Goal: Navigation & Orientation: Find specific page/section

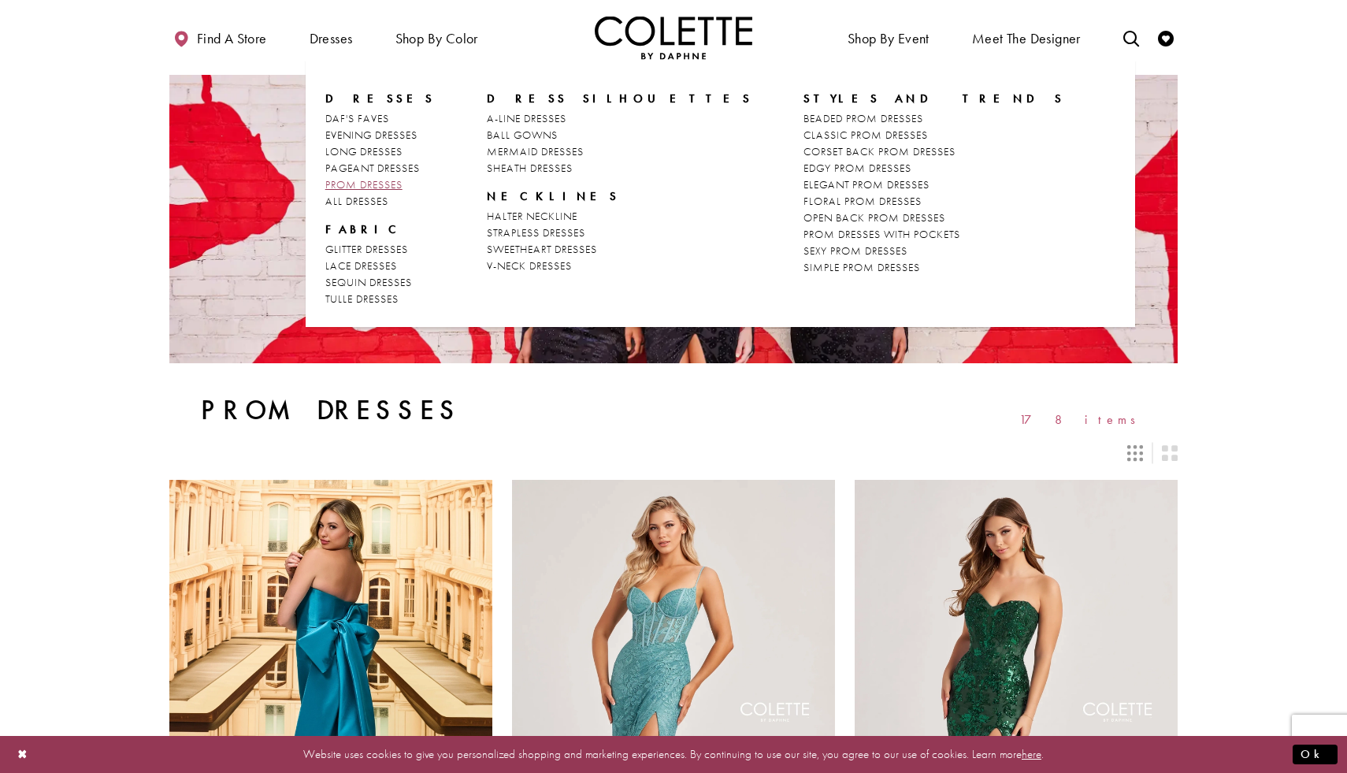
click at [375, 182] on span "PROM DRESSES" at bounding box center [363, 184] width 77 height 14
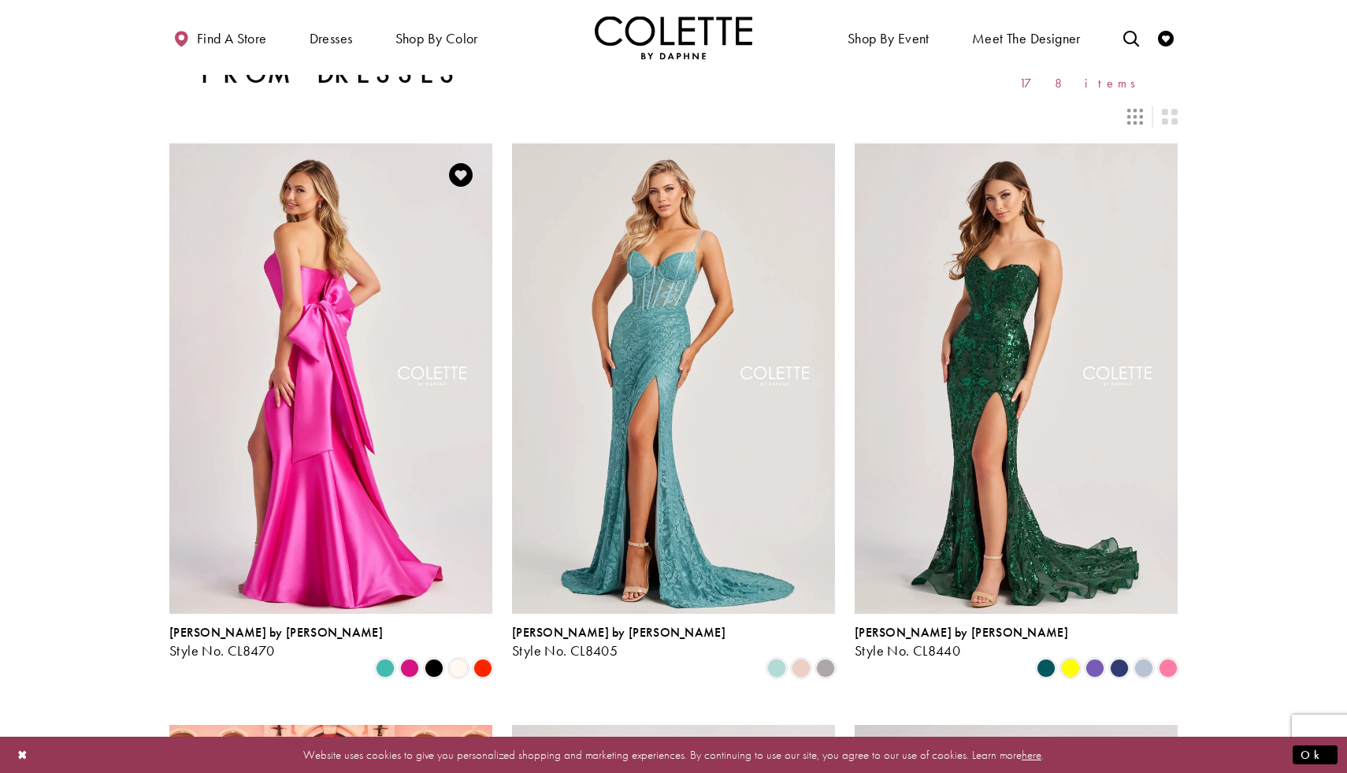
scroll to position [313, 0]
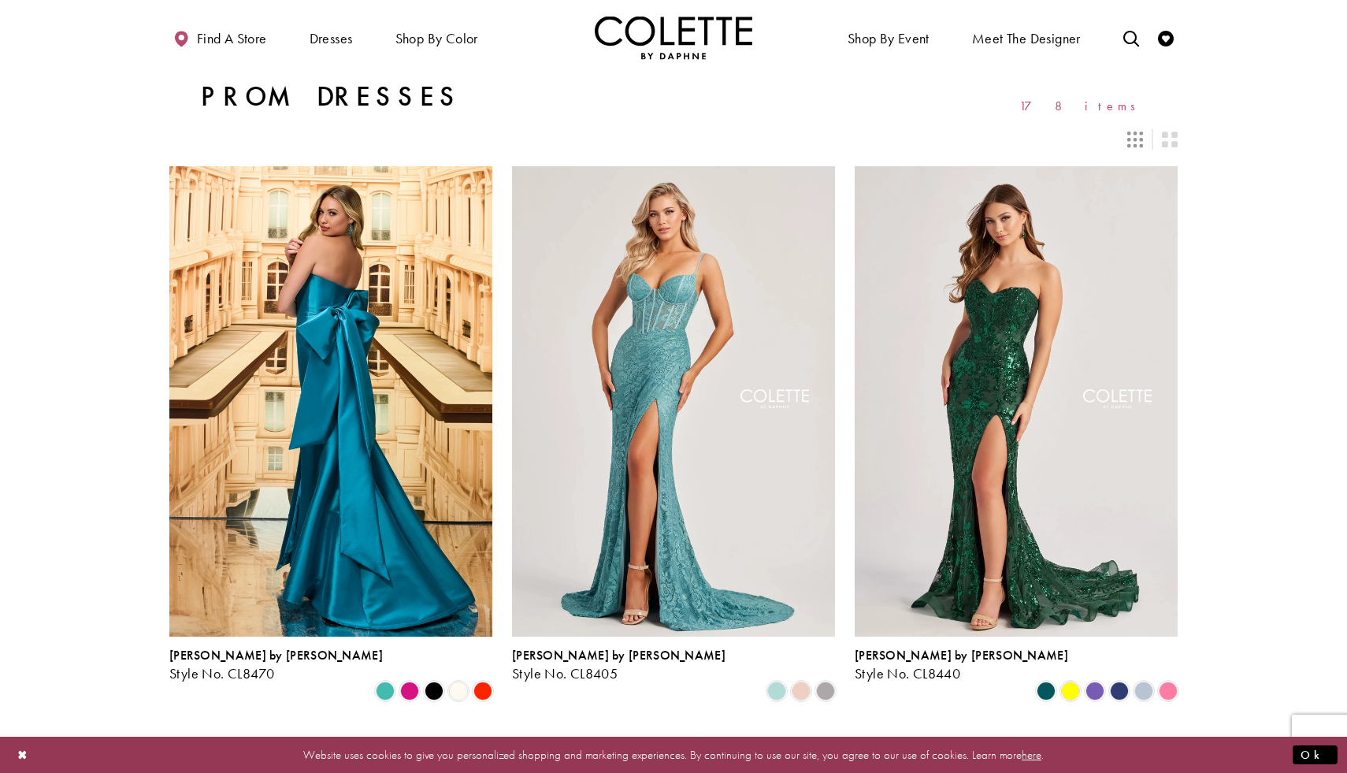
click at [1137, 143] on icon "Switch layout to 3 columns" at bounding box center [1135, 140] width 16 height 16
click at [1162, 143] on icon "Switch layout to 2 columns" at bounding box center [1170, 140] width 16 height 16
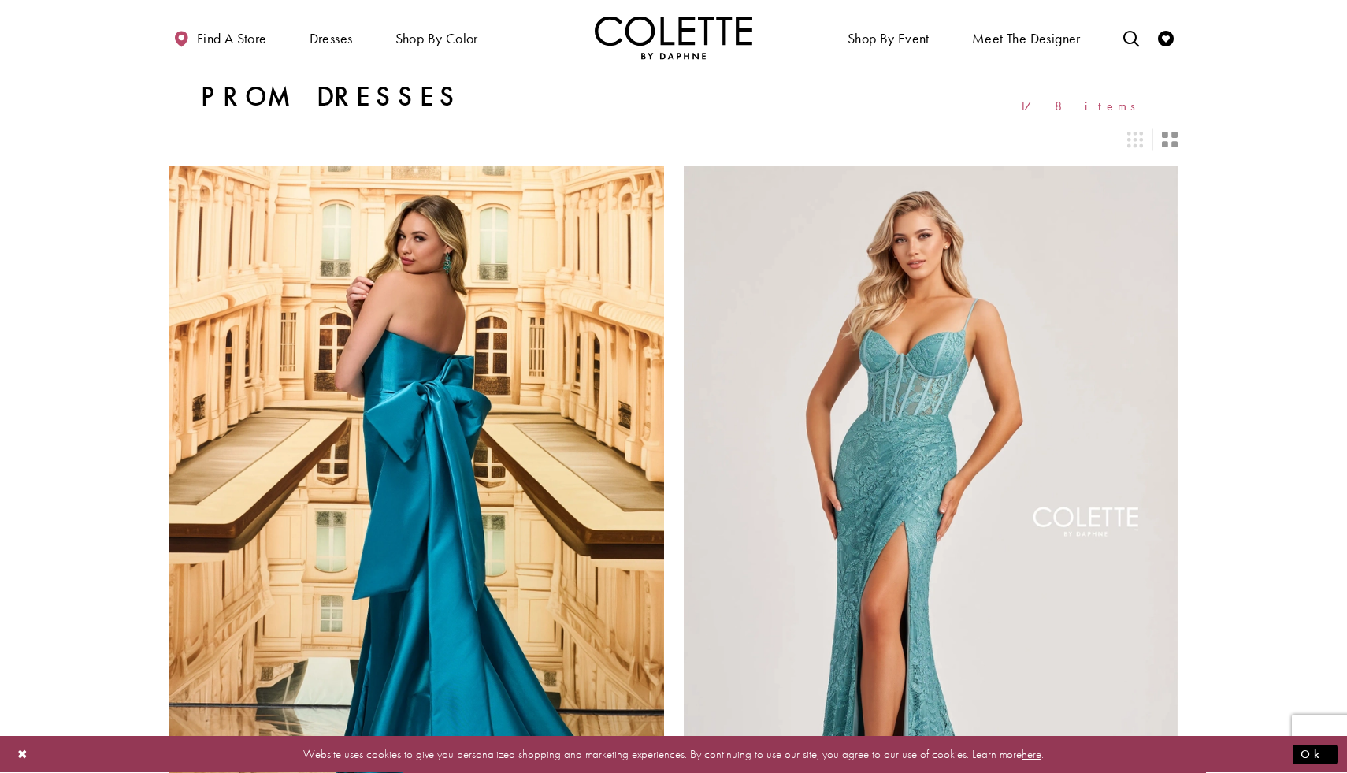
click at [1162, 143] on icon "Switch layout to 2 columns" at bounding box center [1170, 140] width 16 height 16
click at [1143, 136] on div "Layout Controls" at bounding box center [1135, 139] width 35 height 35
click at [1131, 150] on div "Layout Controls" at bounding box center [1135, 139] width 35 height 35
click at [1133, 140] on icon "Switch layout to 3 columns" at bounding box center [1135, 140] width 16 height 16
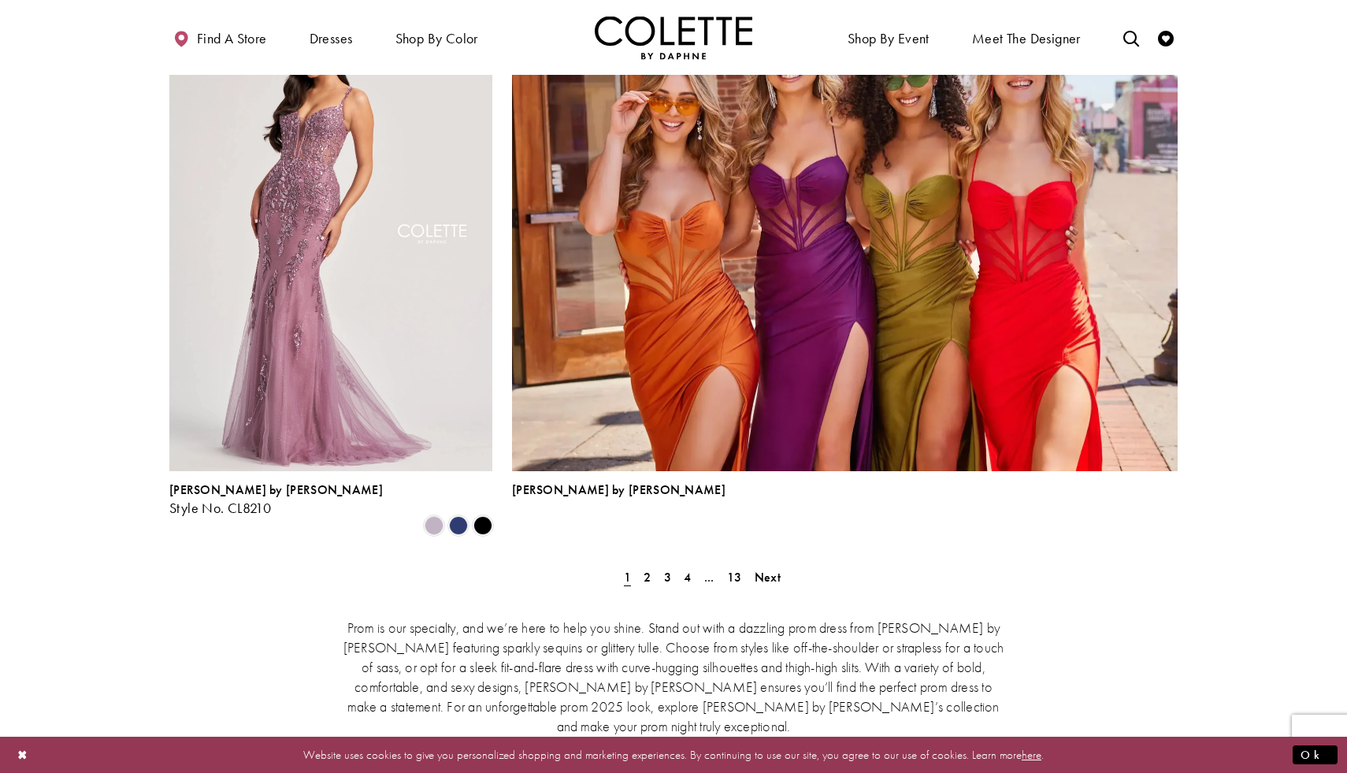
scroll to position [3394, 0]
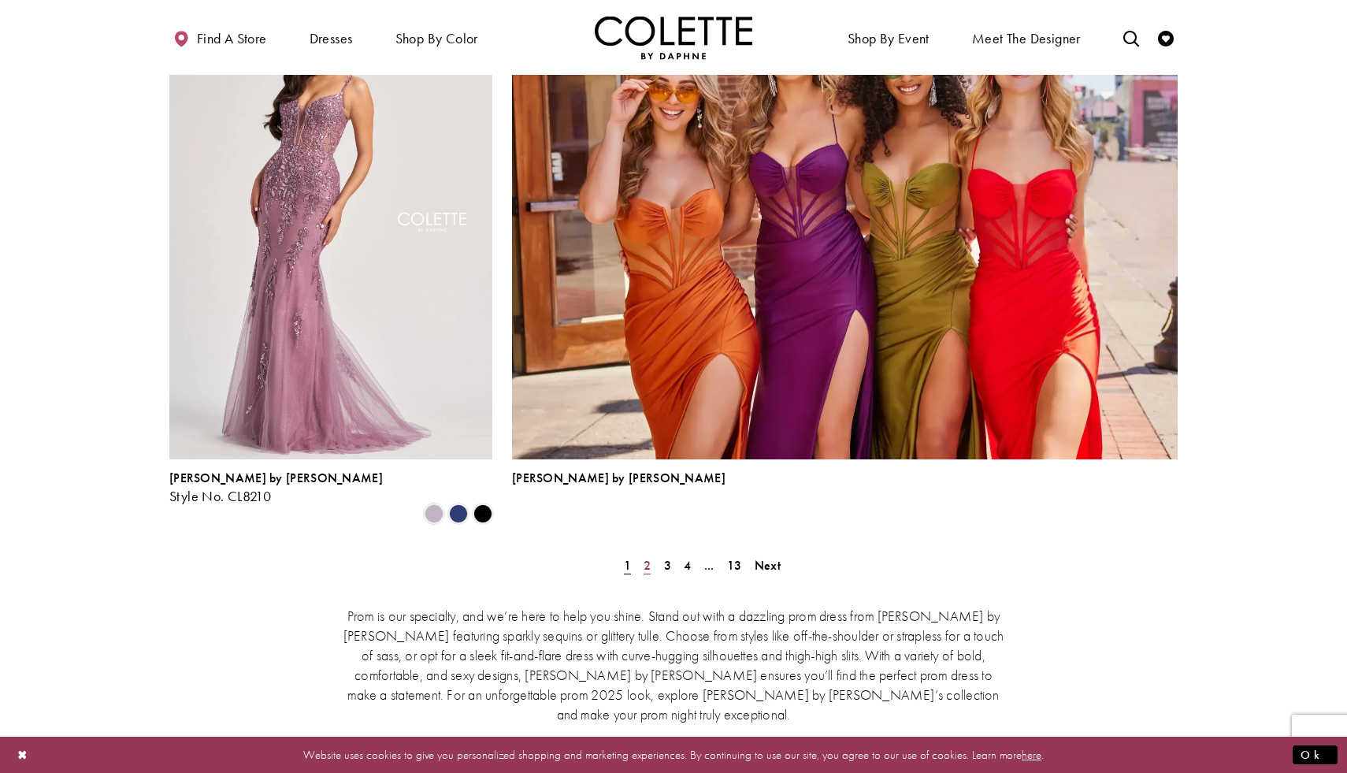
click at [647, 557] on span "2" at bounding box center [647, 565] width 7 height 17
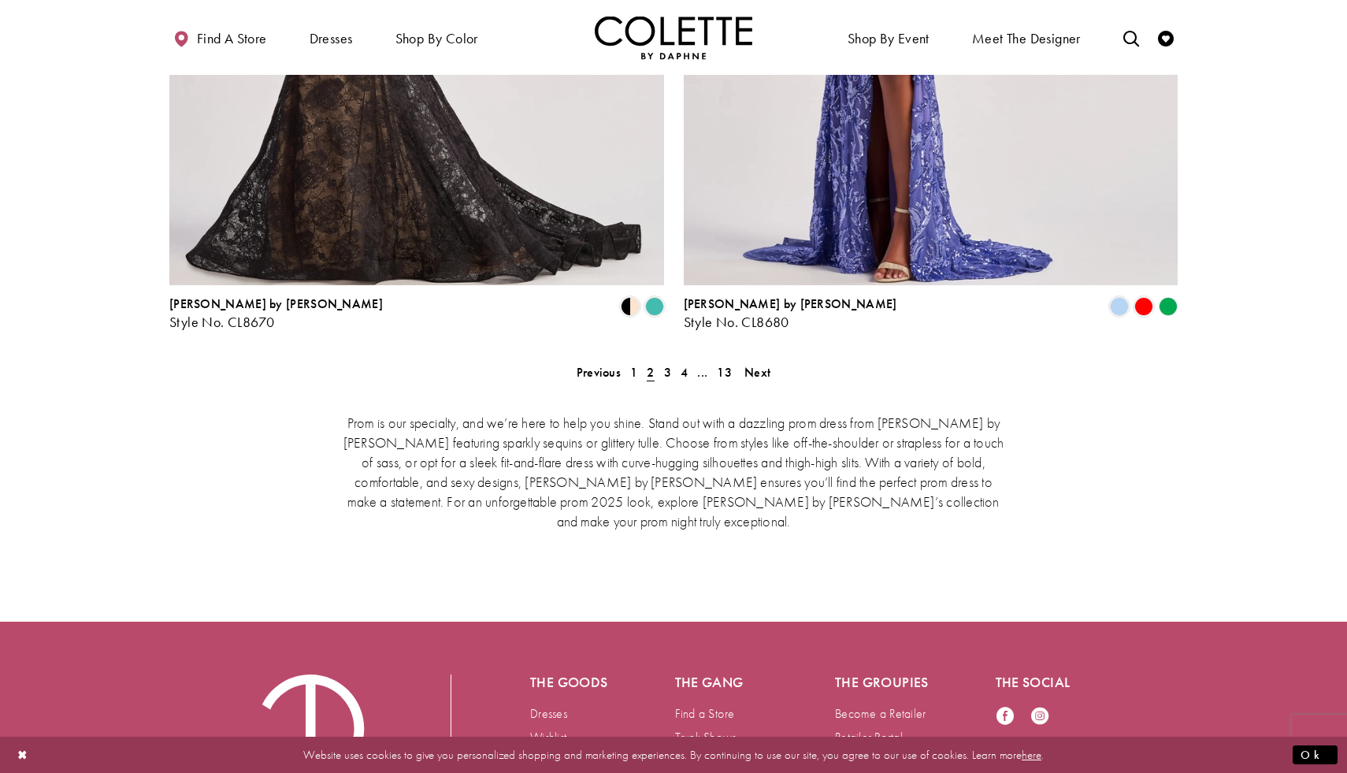
scroll to position [3166, 0]
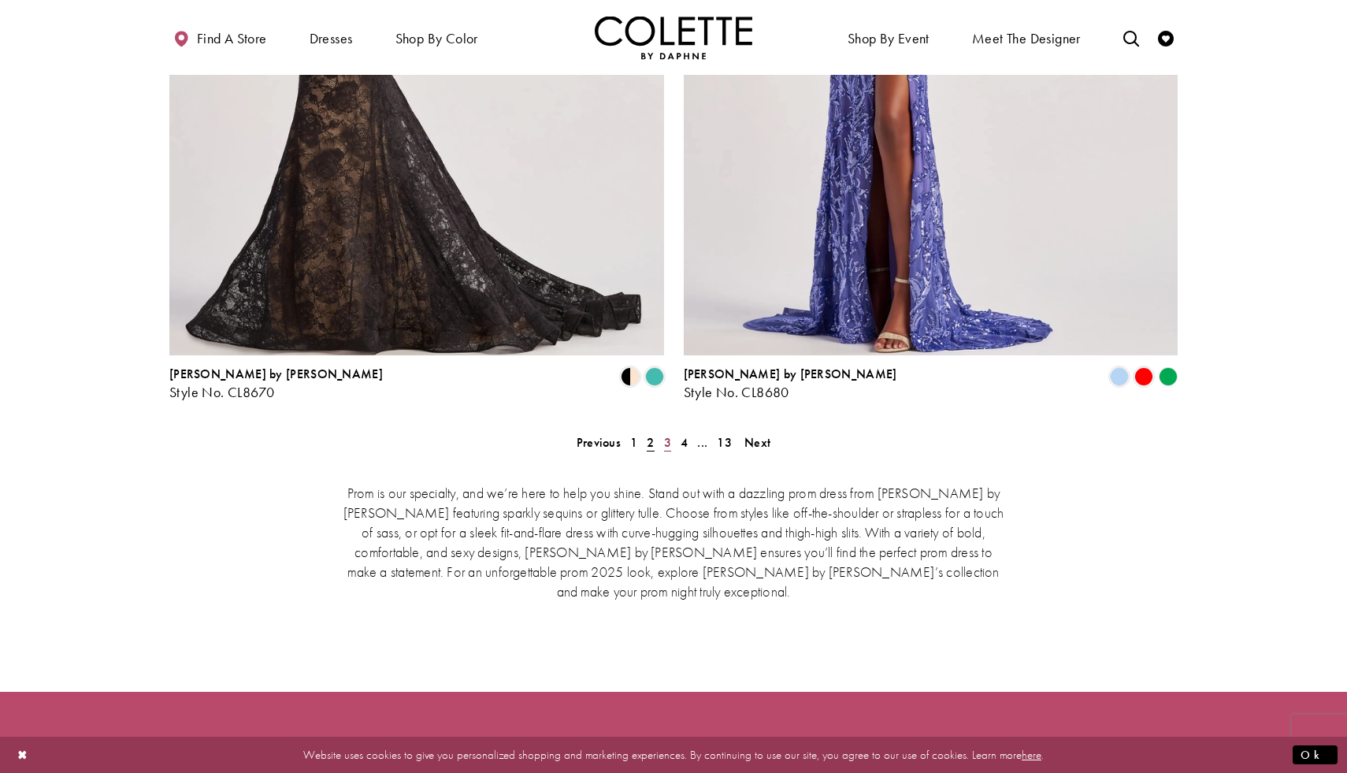
click at [673, 431] on link "3" at bounding box center [667, 442] width 17 height 23
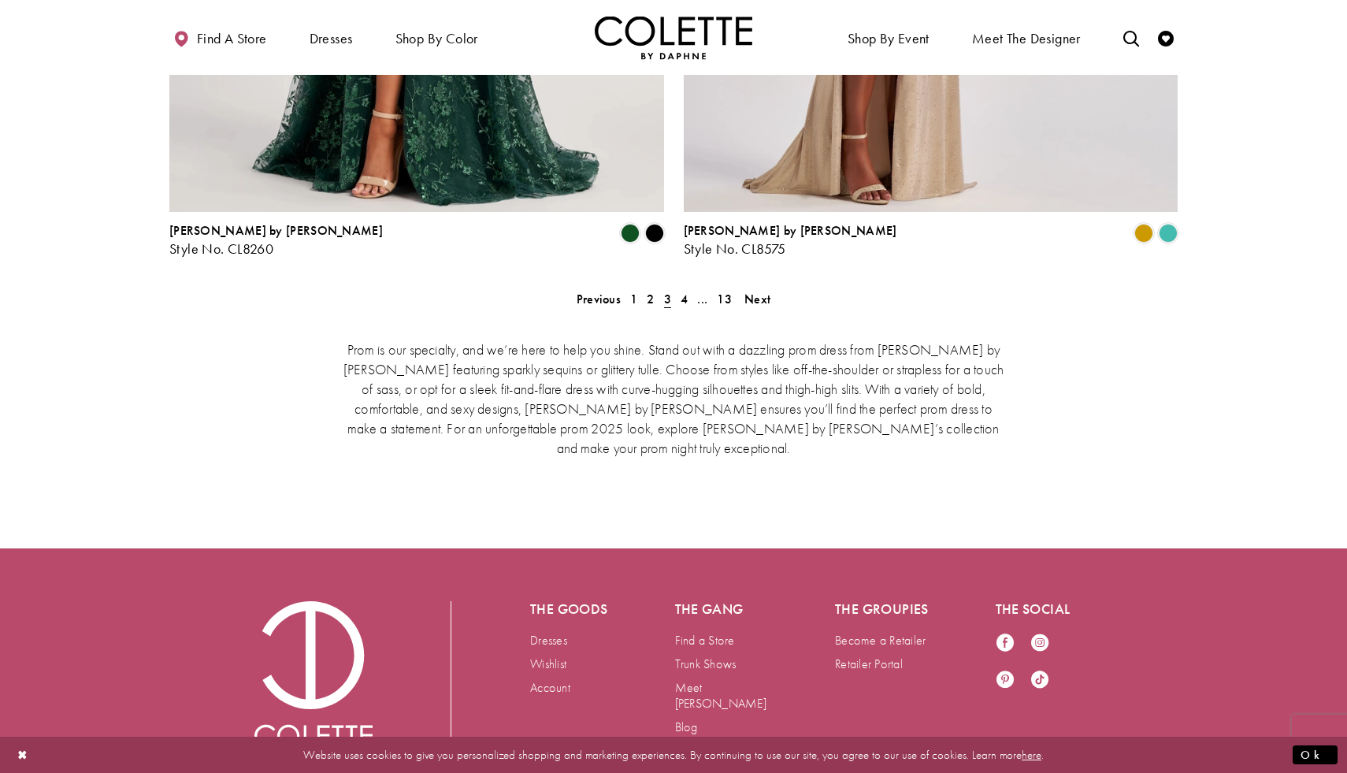
scroll to position [3316, 0]
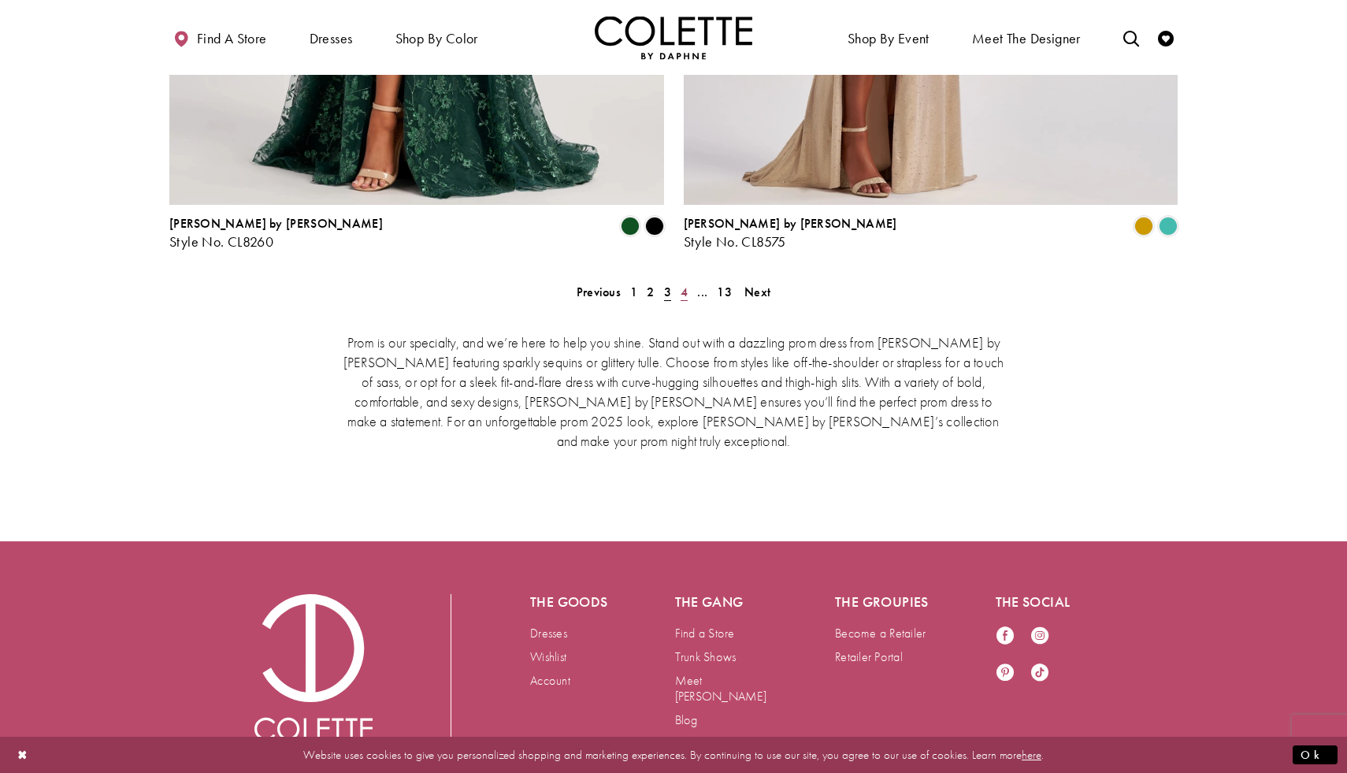
click at [684, 284] on span "4" at bounding box center [684, 292] width 7 height 17
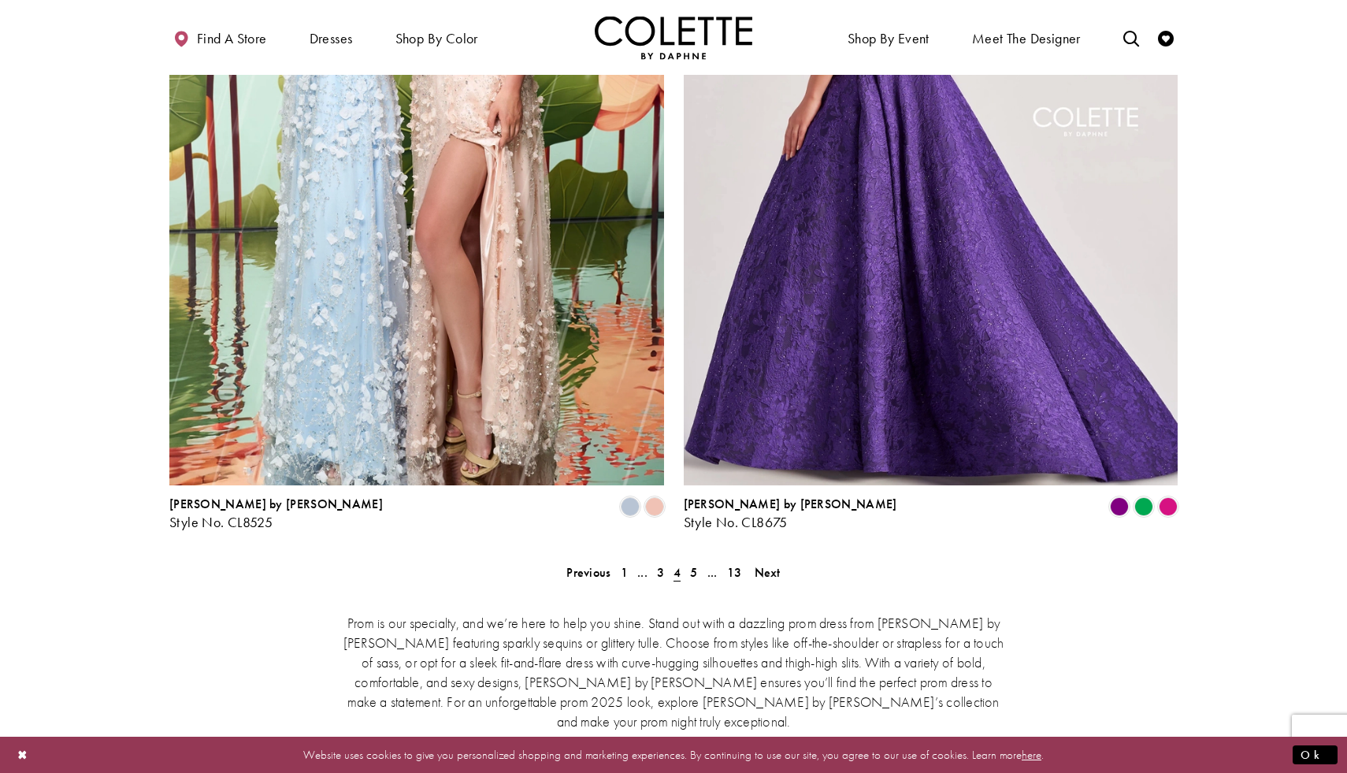
scroll to position [3038, 0]
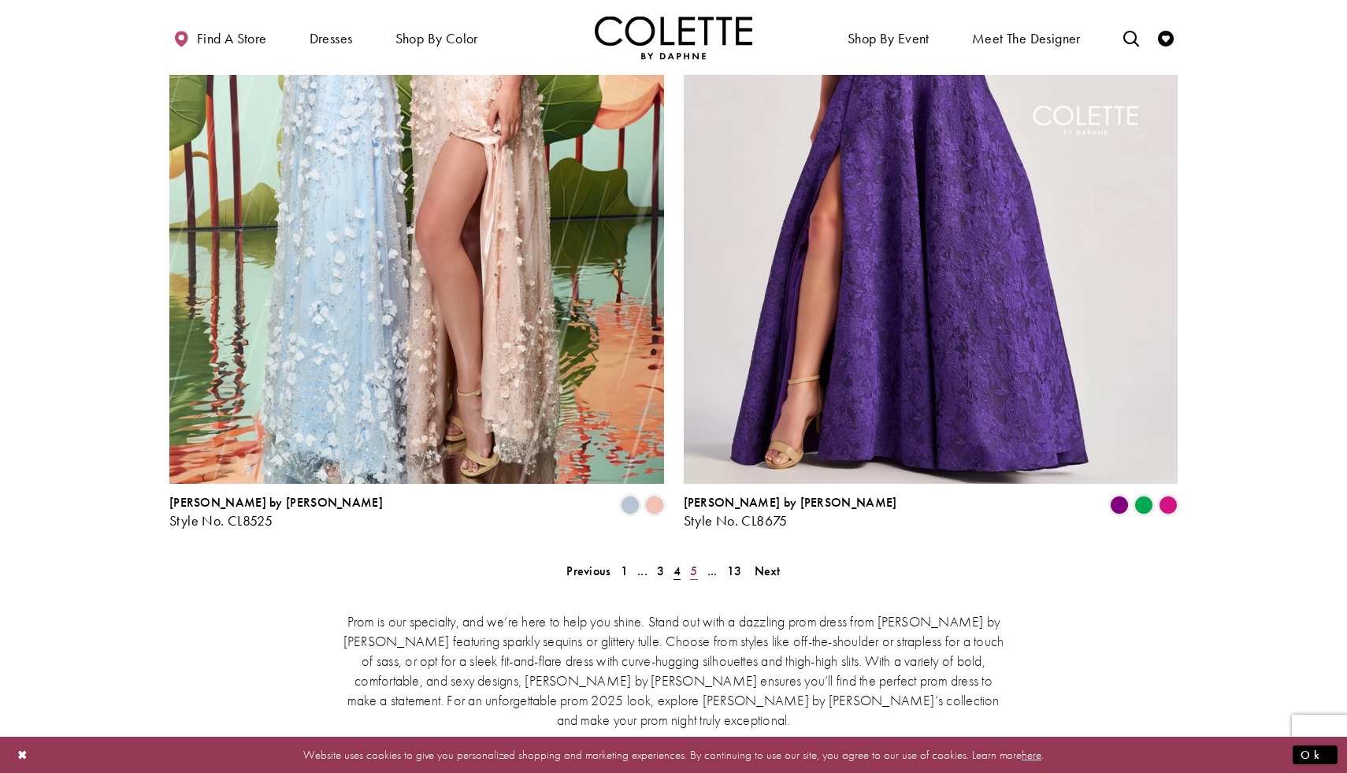
click at [699, 559] on link "5" at bounding box center [693, 570] width 17 height 23
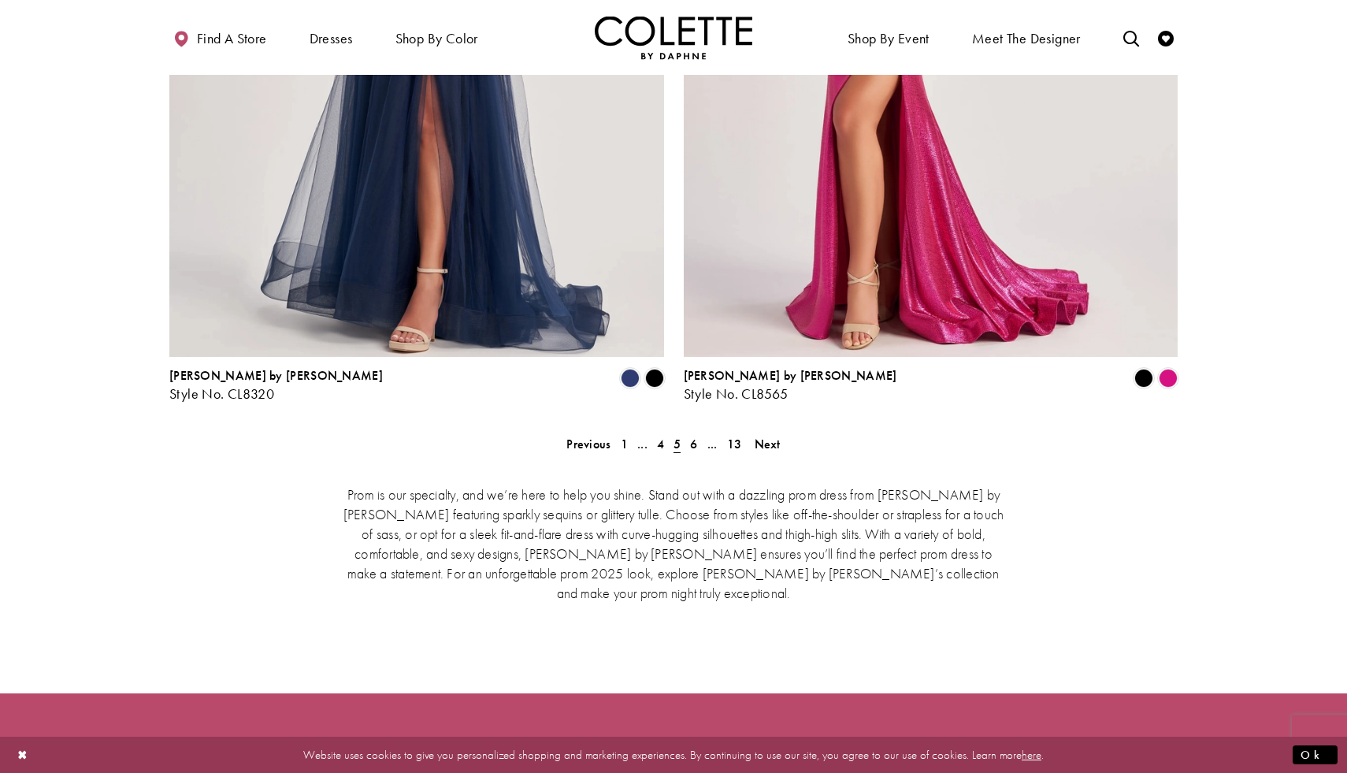
scroll to position [3164, 0]
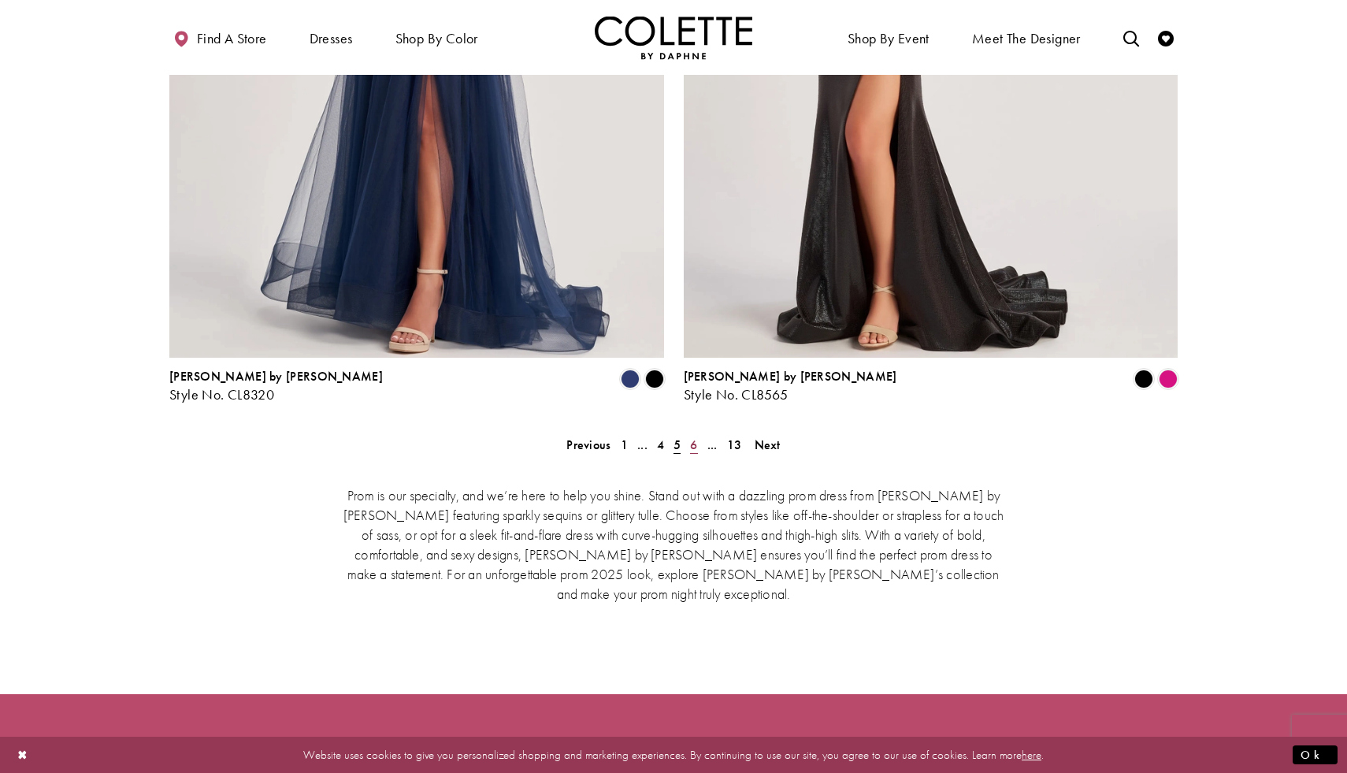
click at [695, 436] on span "6" at bounding box center [693, 444] width 7 height 17
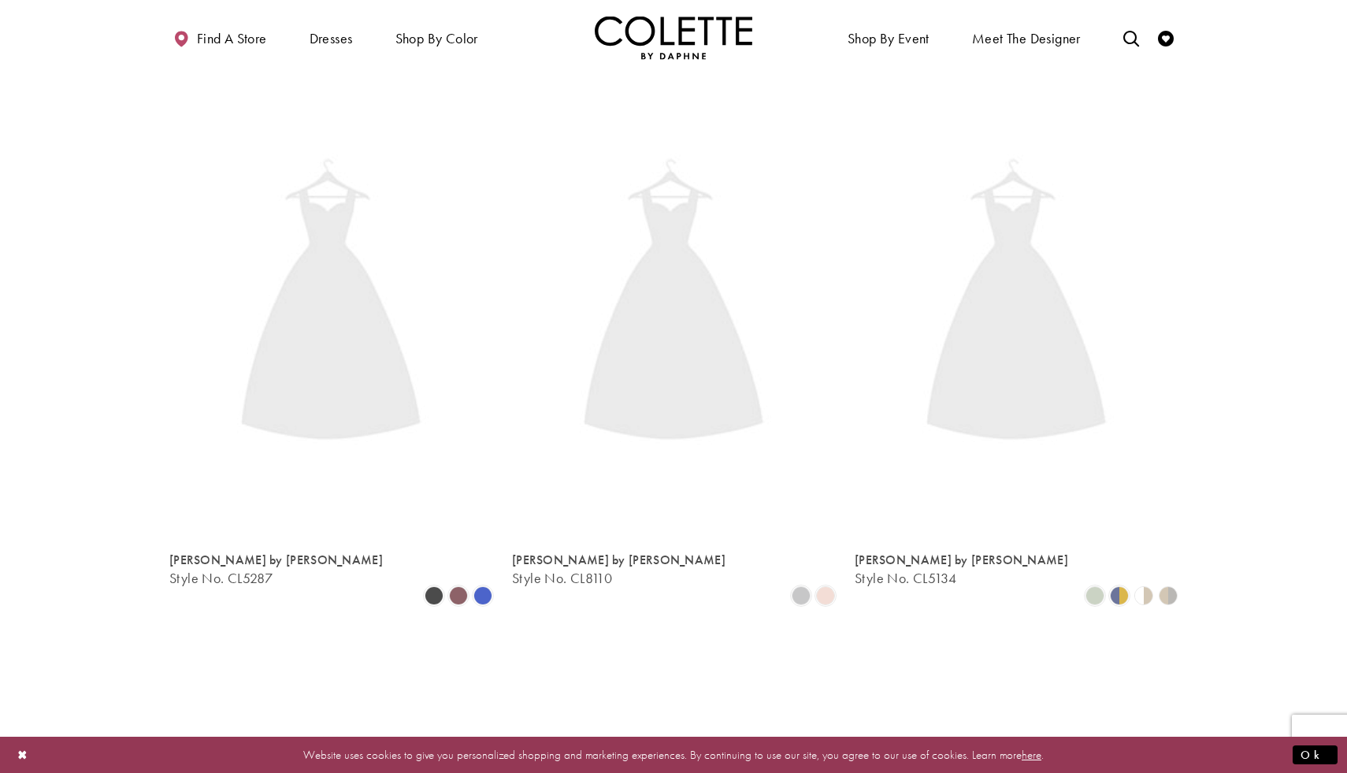
scroll to position [404, 0]
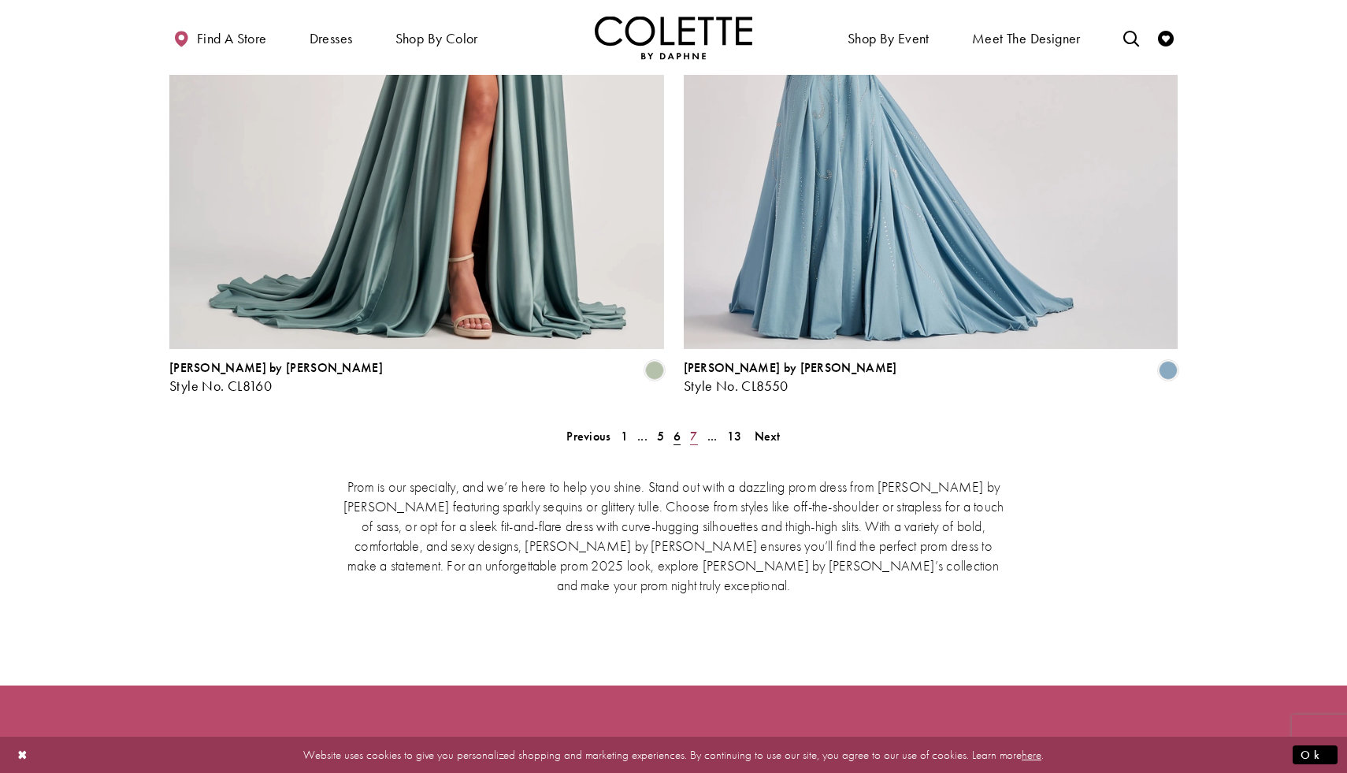
click at [688, 425] on link "7" at bounding box center [693, 436] width 17 height 23
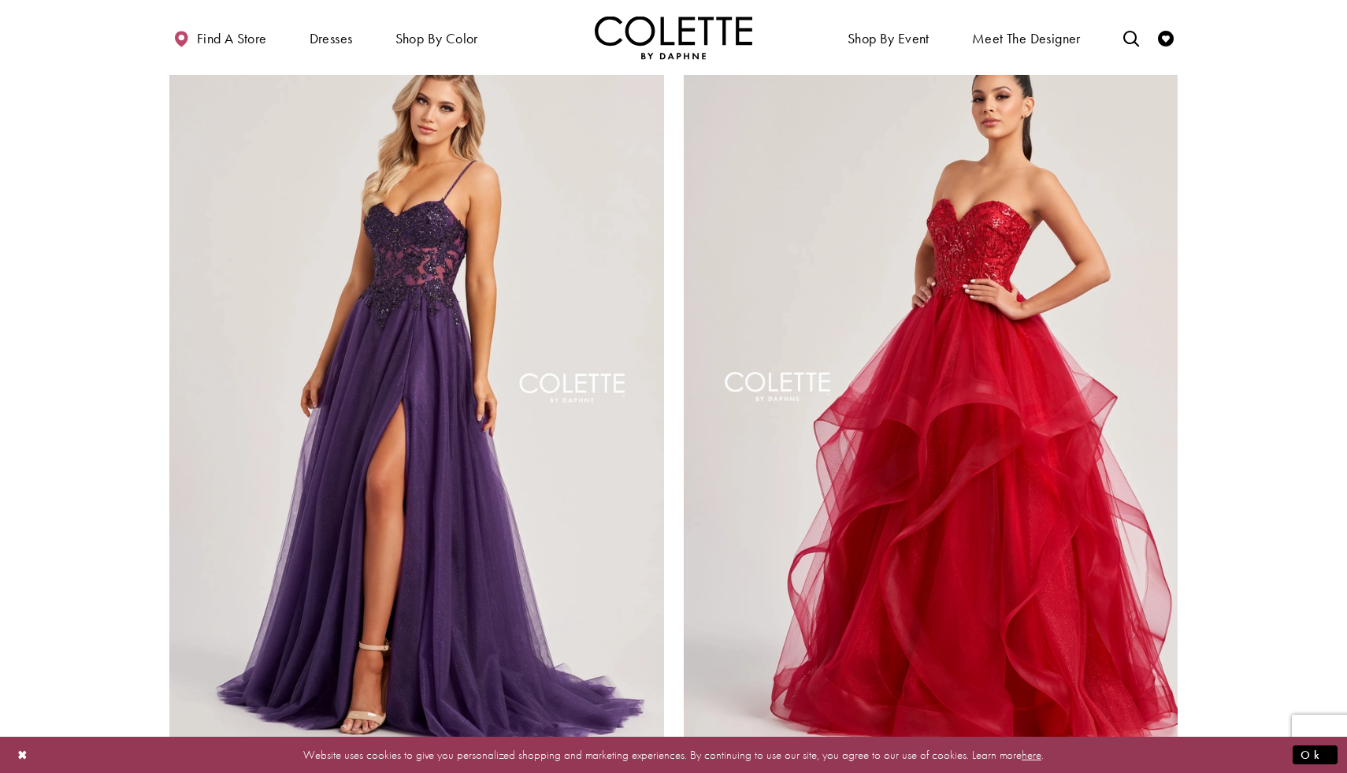
scroll to position [3316, 0]
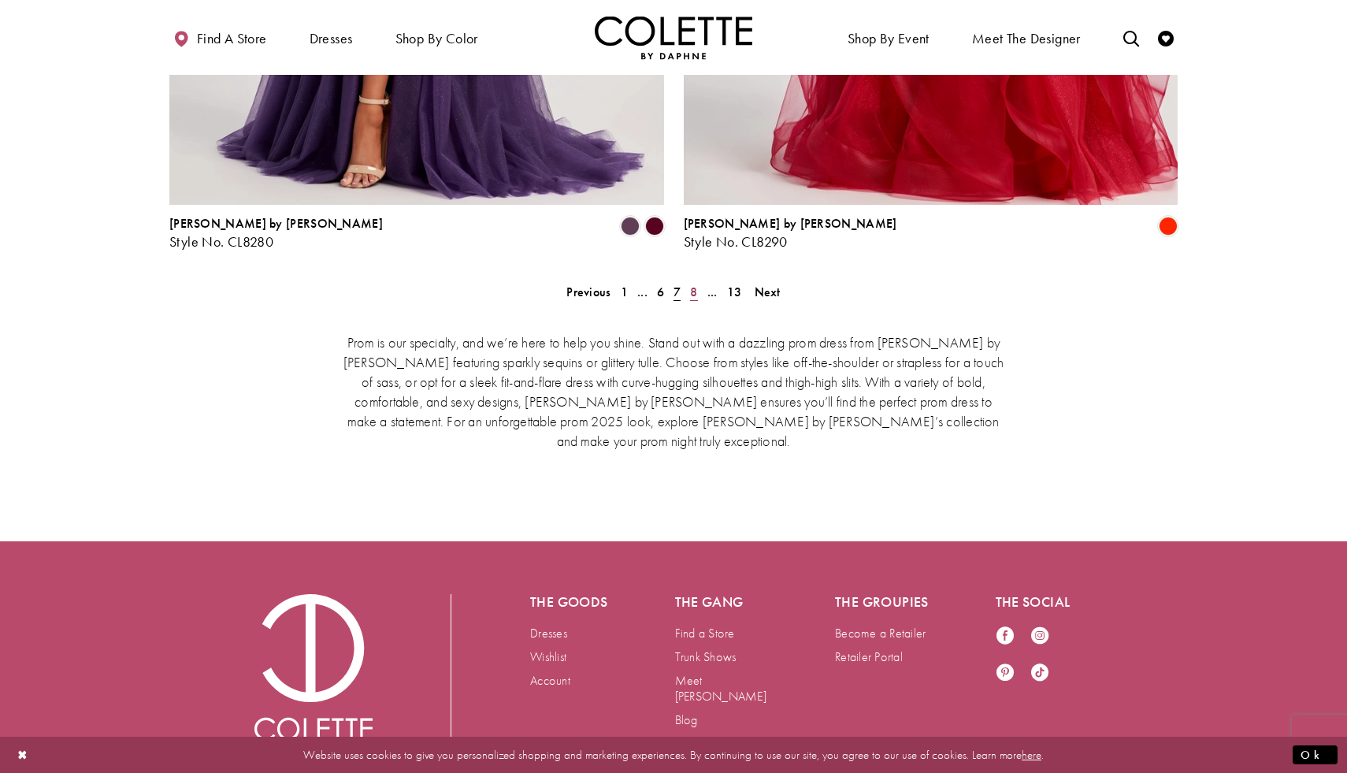
click at [698, 280] on link "8" at bounding box center [693, 291] width 17 height 23
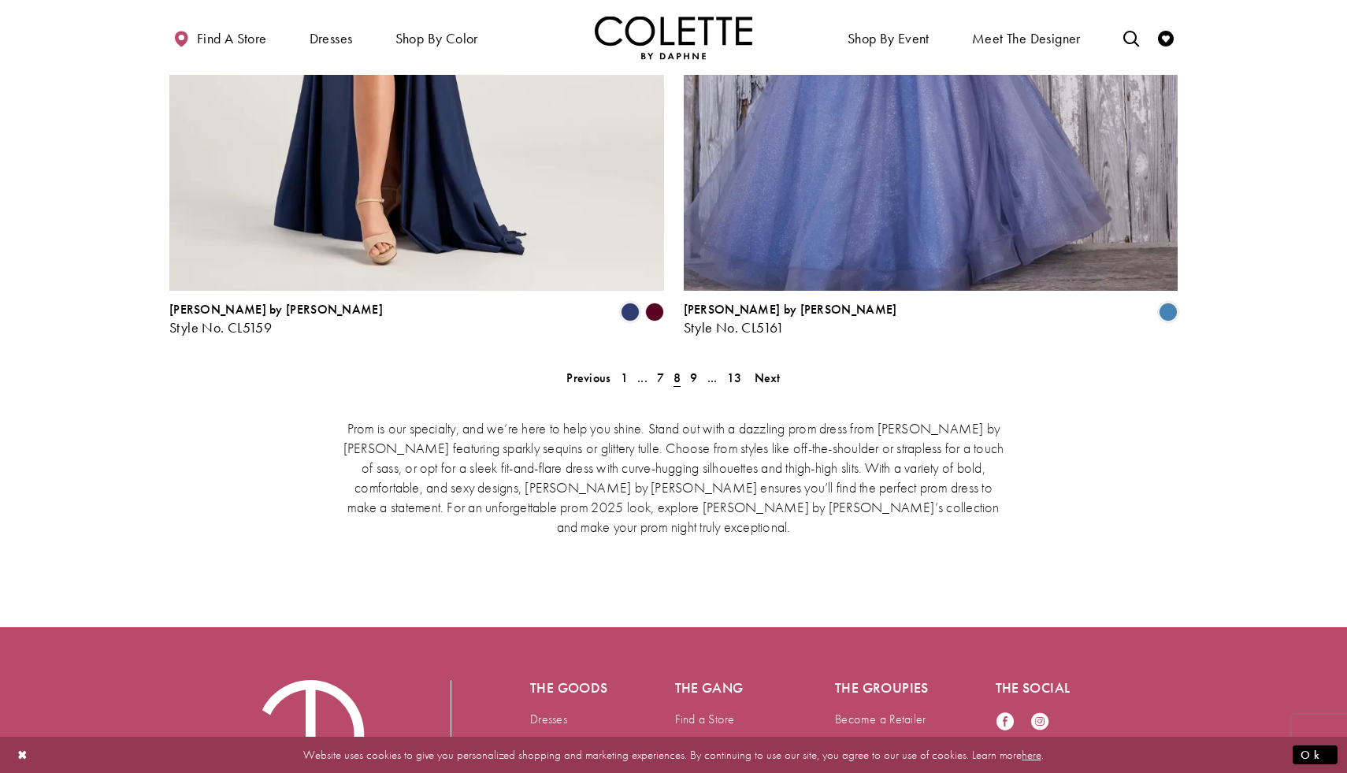
scroll to position [3316, 0]
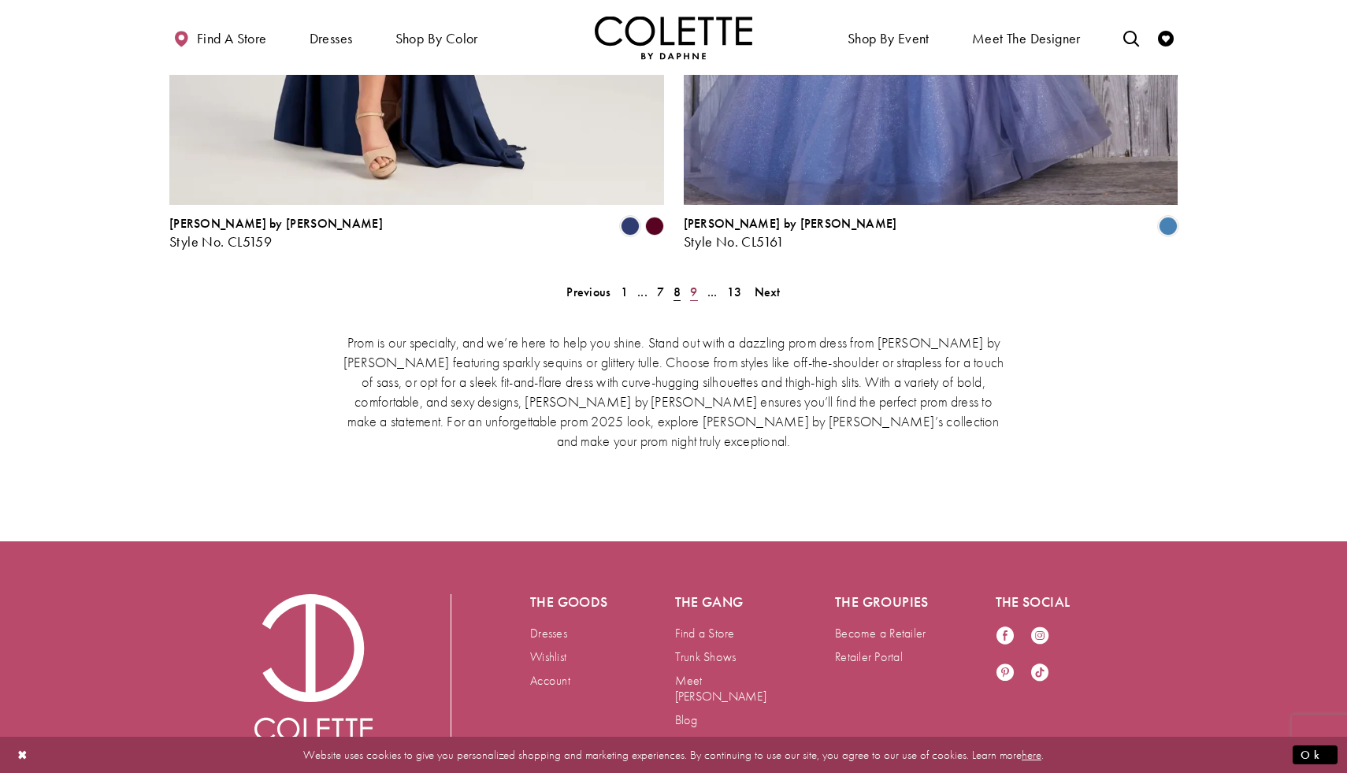
click at [698, 280] on link "9" at bounding box center [693, 291] width 17 height 23
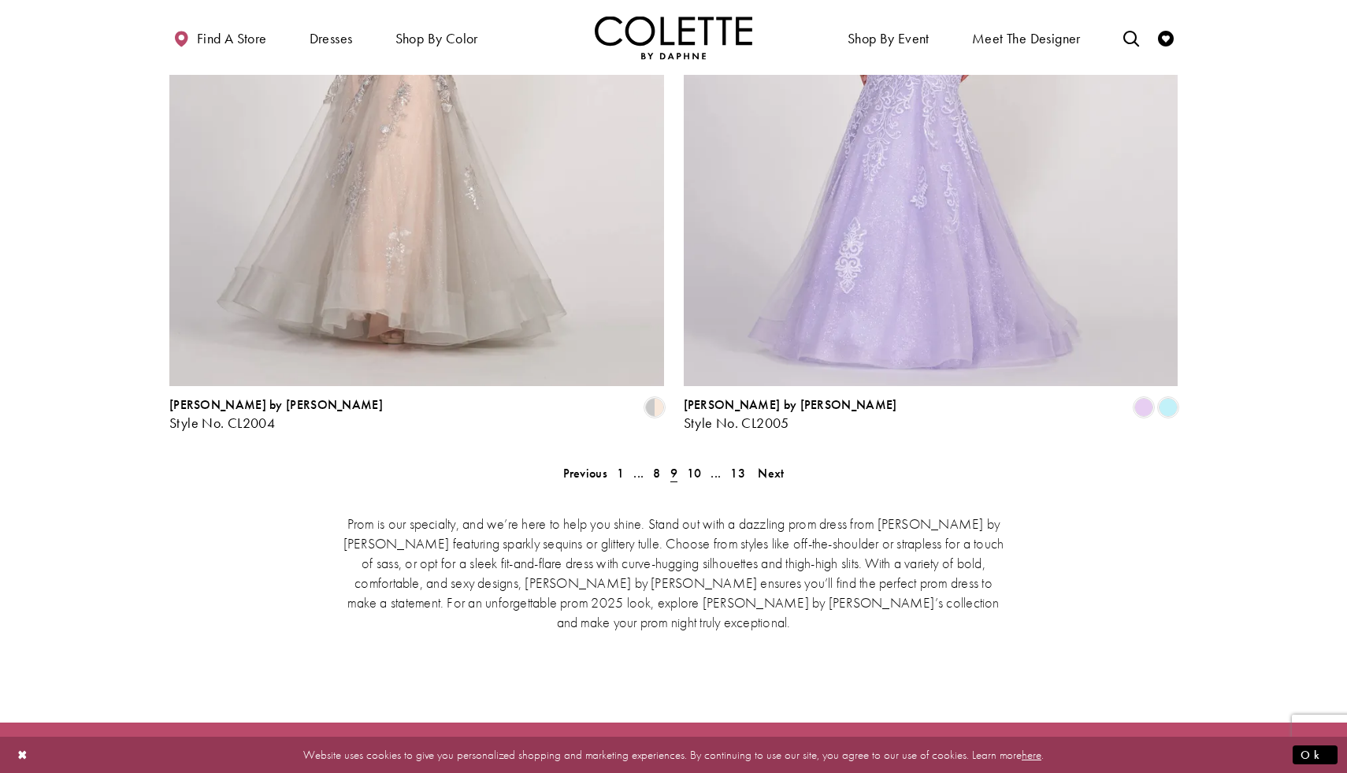
scroll to position [3153, 0]
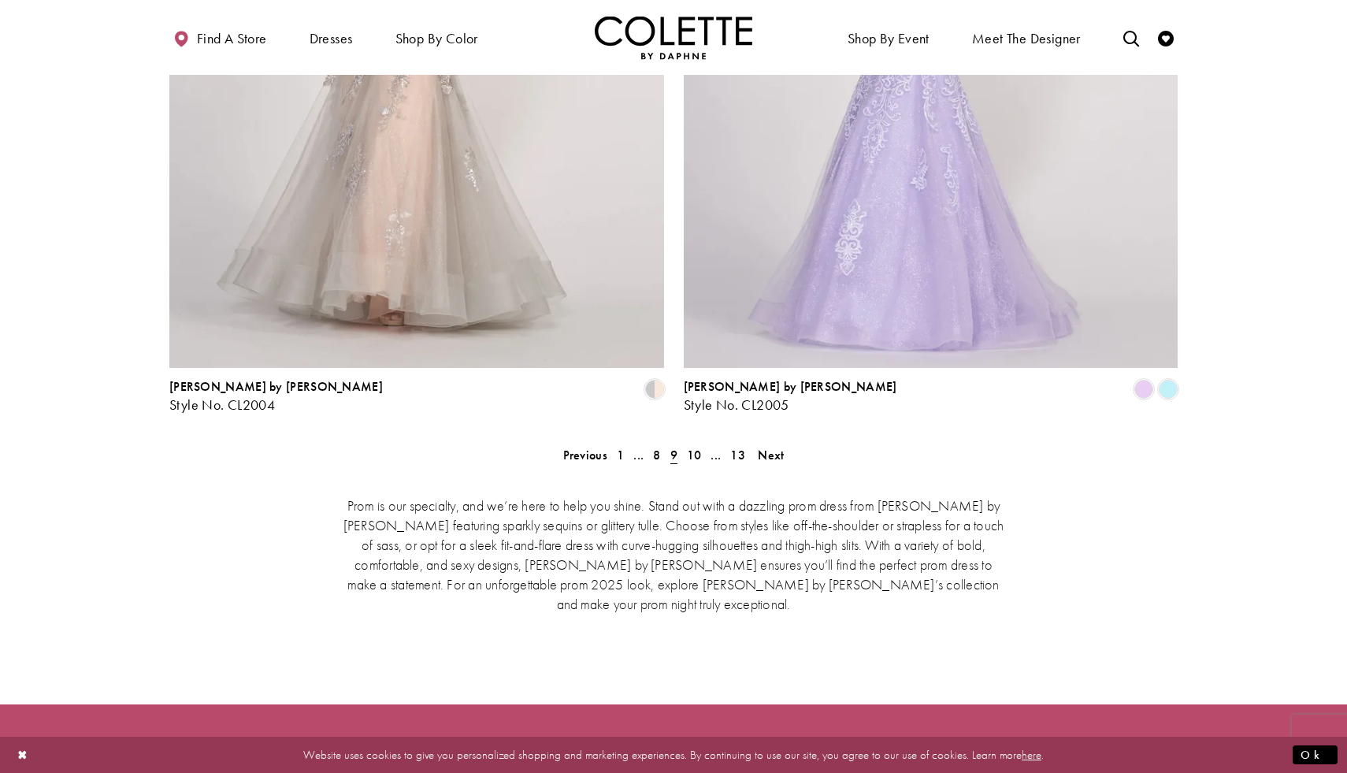
click at [694, 462] on div "Prom is our specialty, and we’re here to help you shine. Stand out with a dazzl…" at bounding box center [673, 554] width 1008 height 184
click at [694, 447] on span "10" at bounding box center [694, 455] width 15 height 17
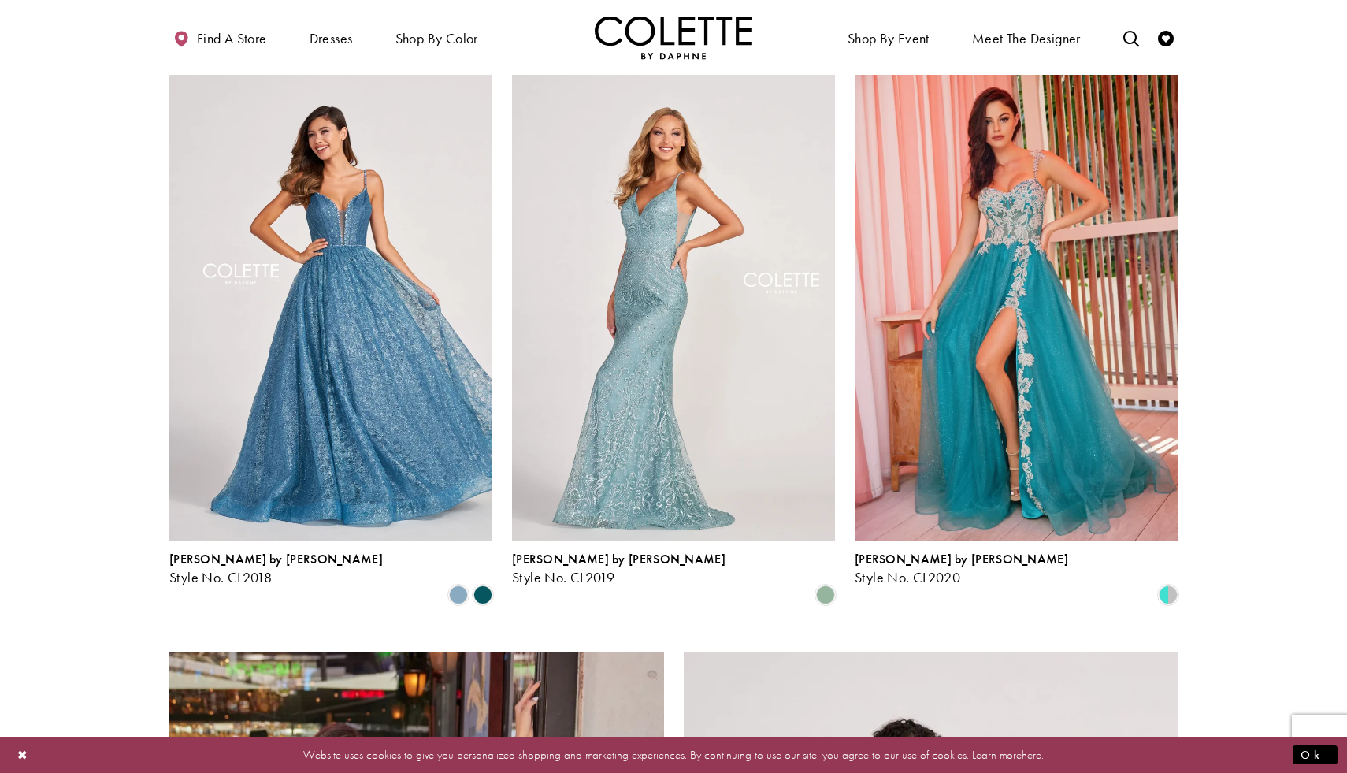
scroll to position [2150, 0]
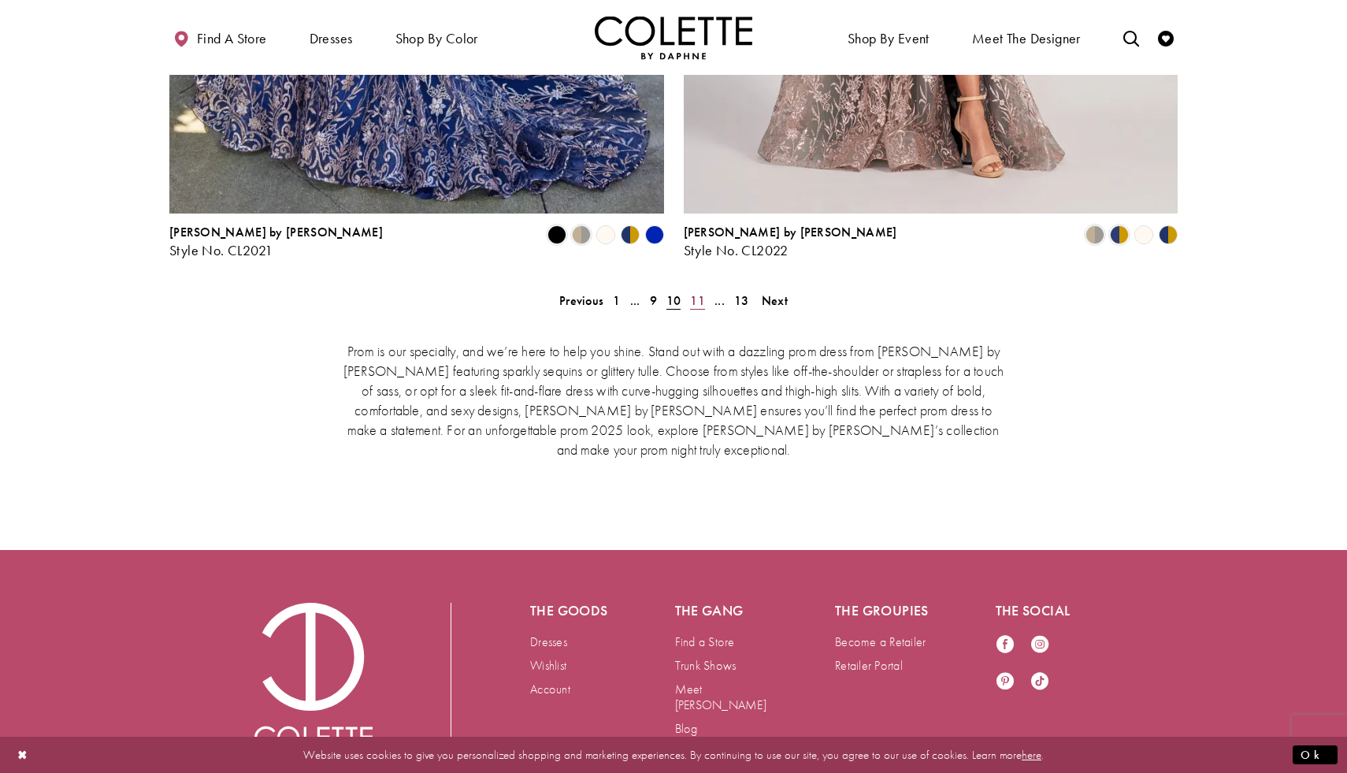
click at [696, 292] on span "11" at bounding box center [697, 300] width 15 height 17
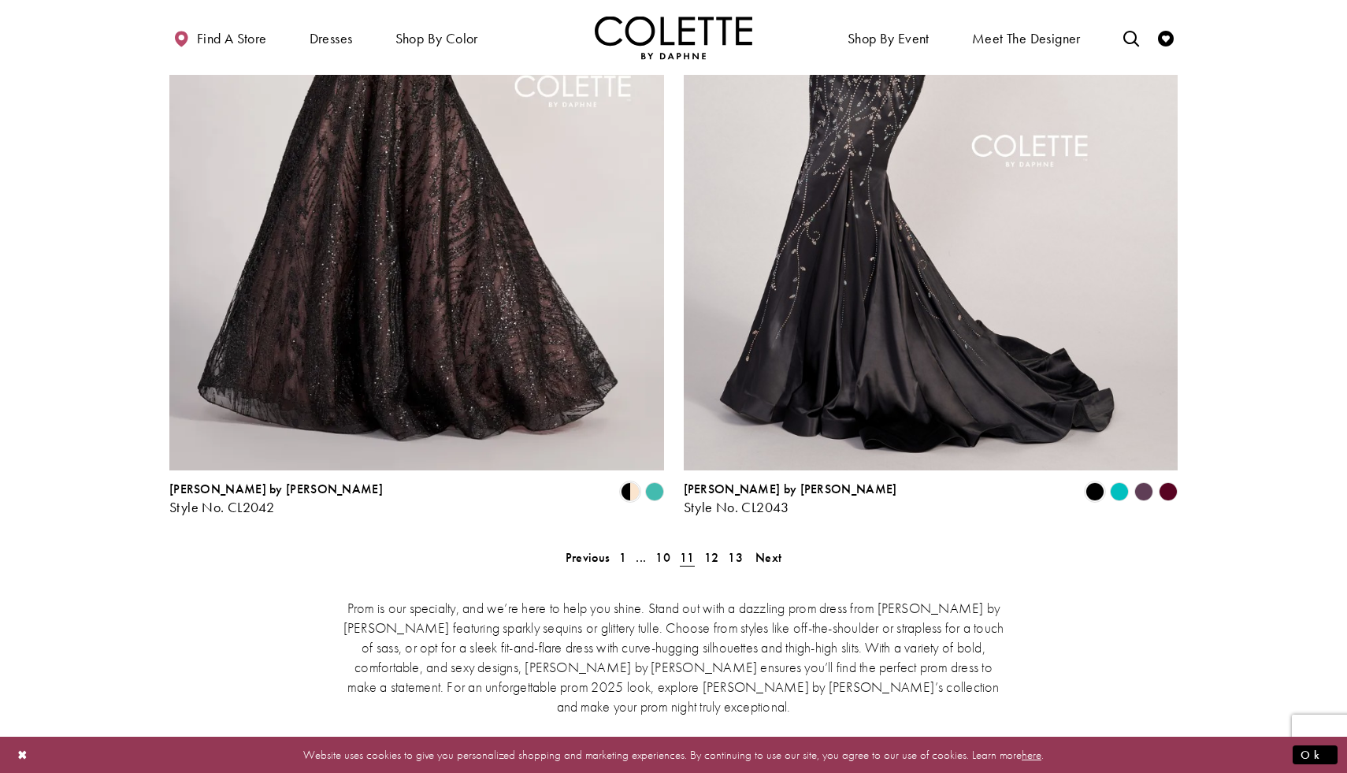
scroll to position [3316, 0]
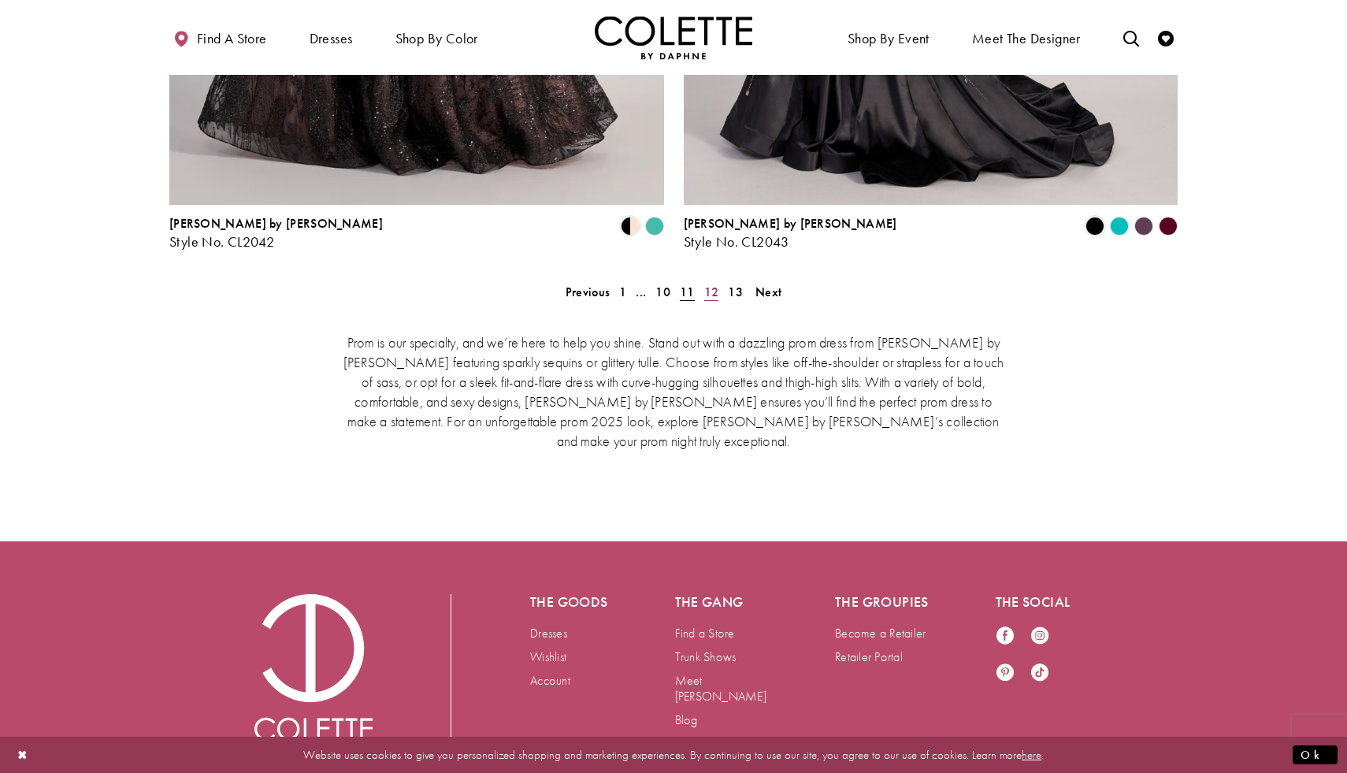
click at [713, 284] on span "12" at bounding box center [711, 292] width 15 height 17
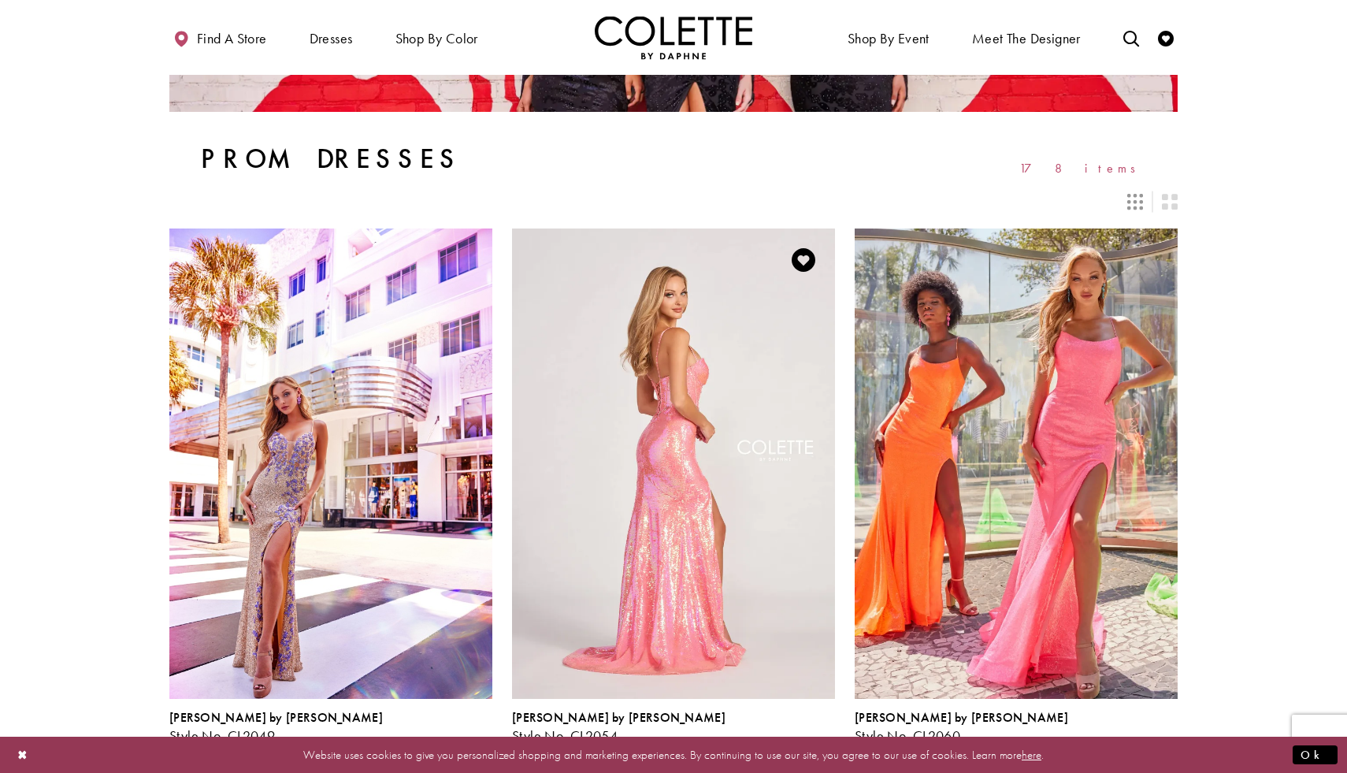
scroll to position [232, 0]
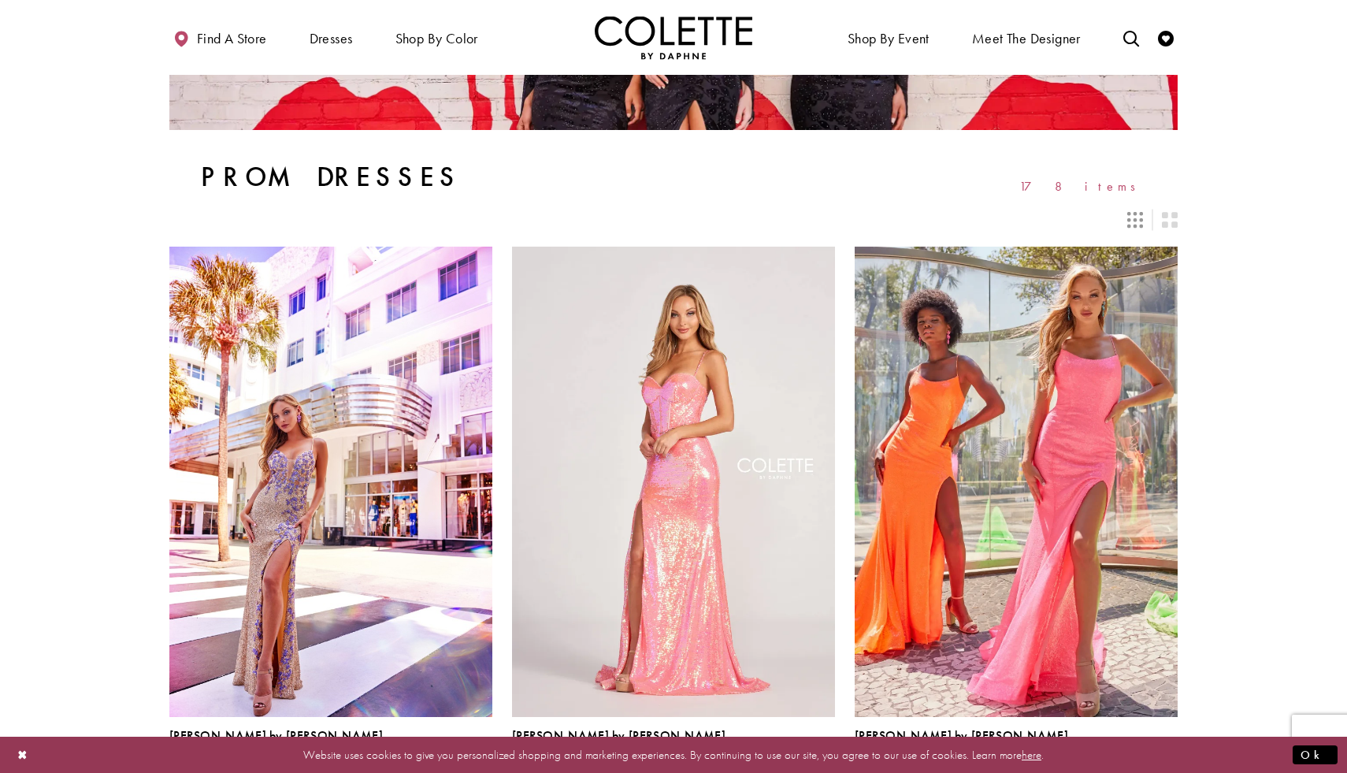
click at [1112, 193] on span "178 items" at bounding box center [1082, 186] width 127 height 13
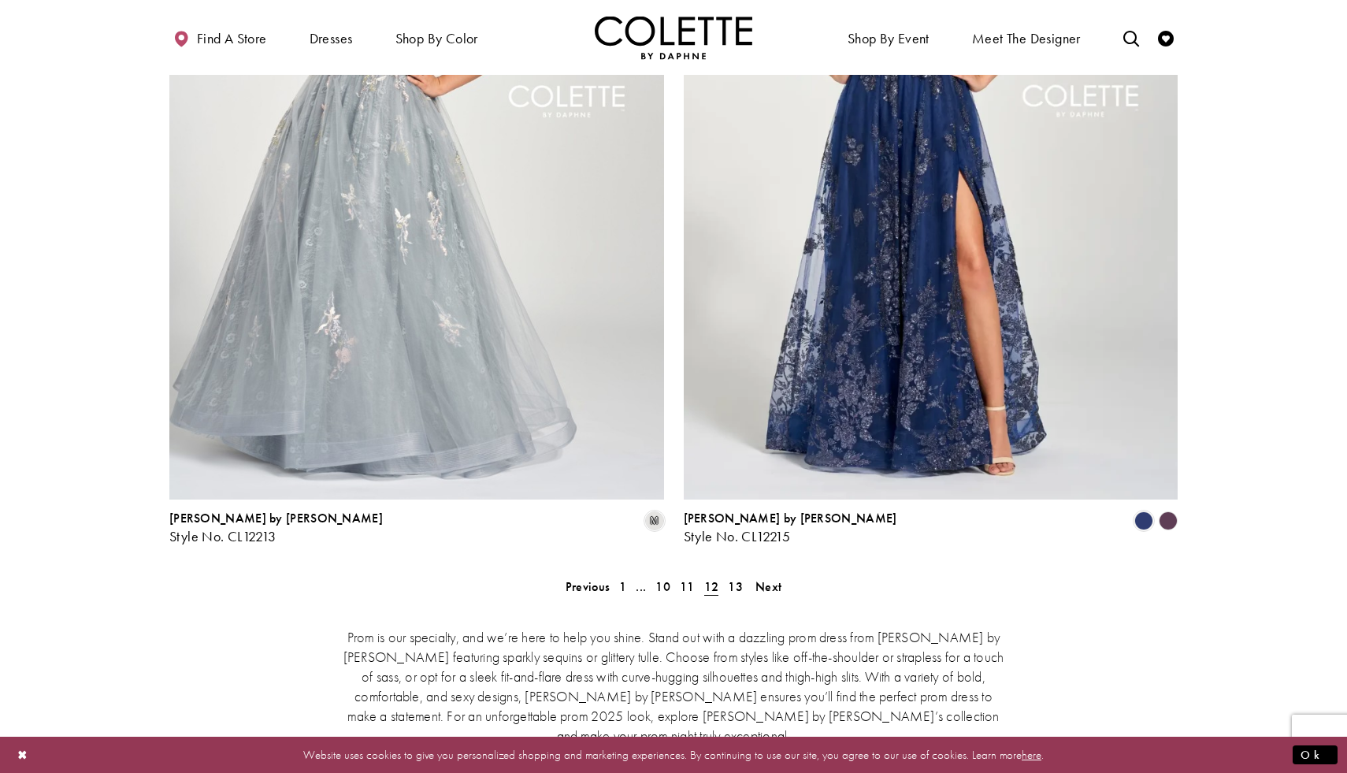
scroll to position [3316, 0]
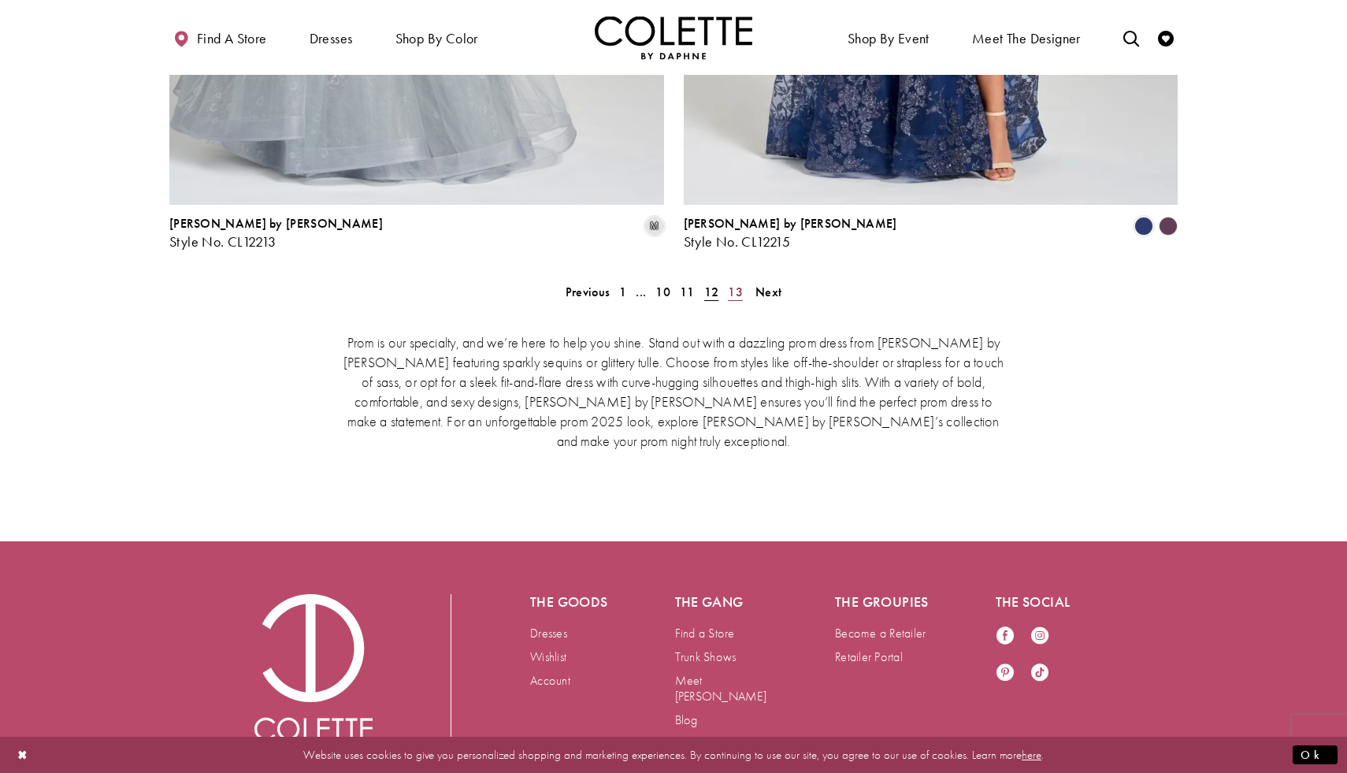
click at [746, 280] on link "13" at bounding box center [735, 291] width 24 height 23
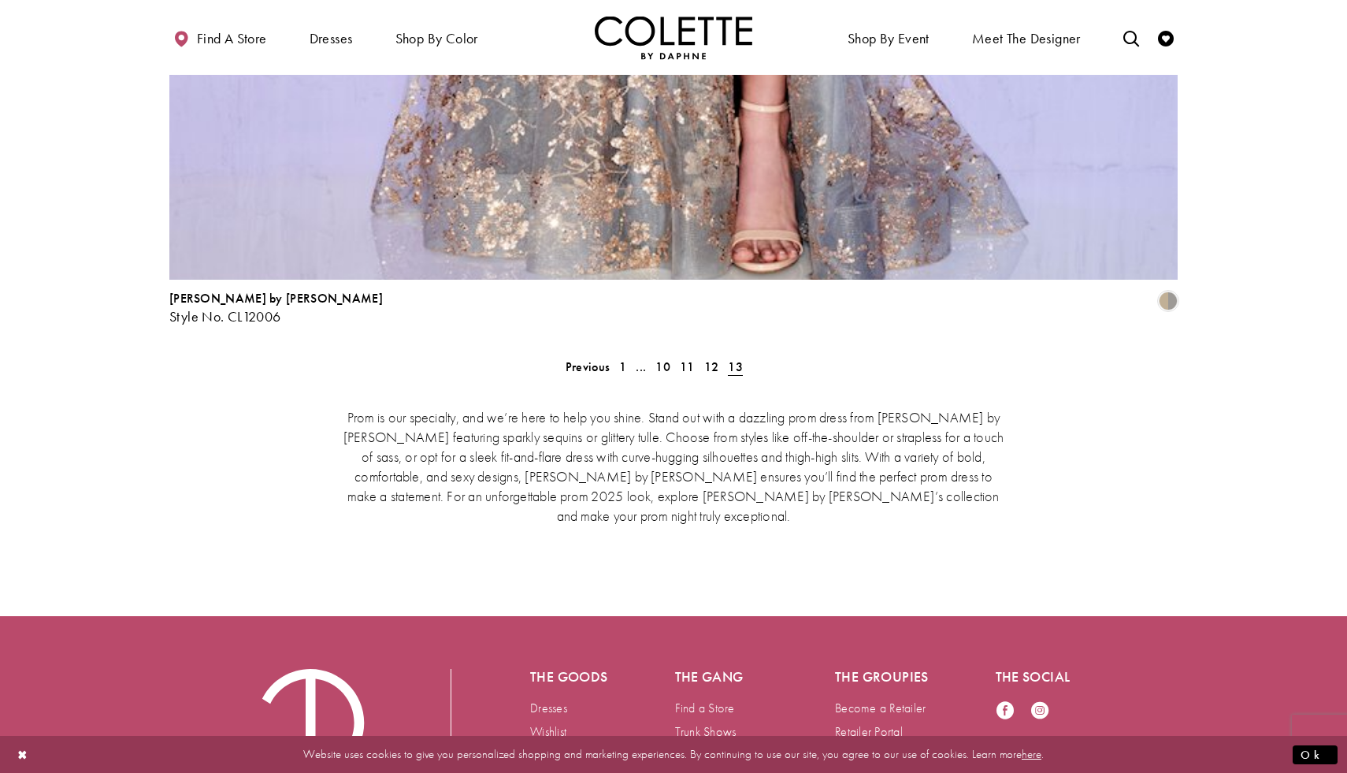
scroll to position [3427, 0]
